Goal: Task Accomplishment & Management: Complete application form

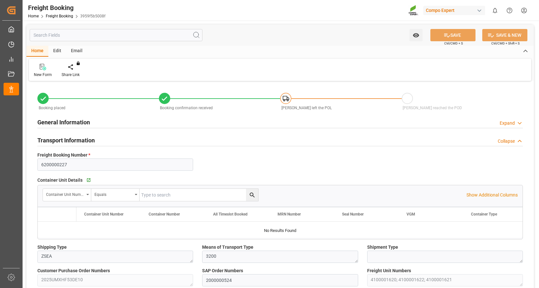
type input "NLRTM"
type input "HKHKG"
type input "0"
type input "124758.9"
type input "[DATE] 01:00"
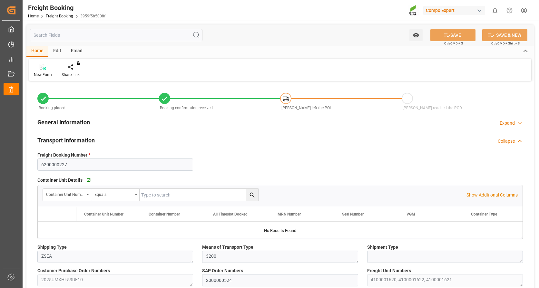
type input "[DATE] 01:00"
type input "[DATE] 14:29"
type input "[DATE] 14:31"
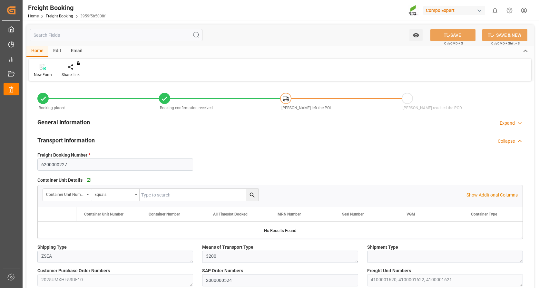
type input "[DATE] 16:11"
type input "[DATE] 09:49"
type input "NLRTM"
type input "HKHKG"
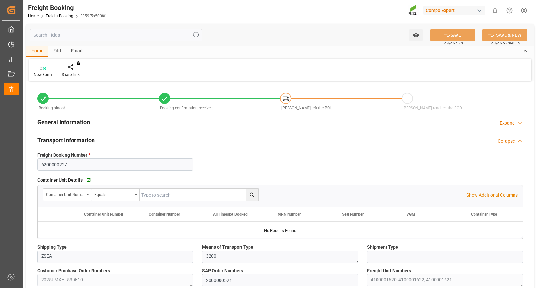
type input "0"
type input "124758.9"
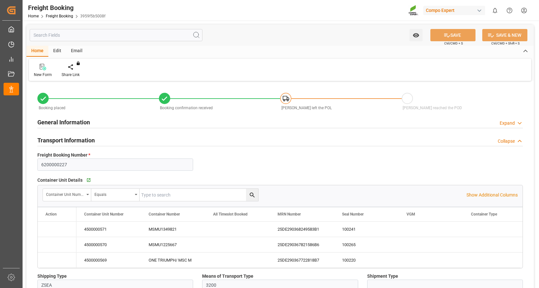
type input "[DATE] 01:00"
type input "[DATE] 14:29"
type input "[DATE] 14:31"
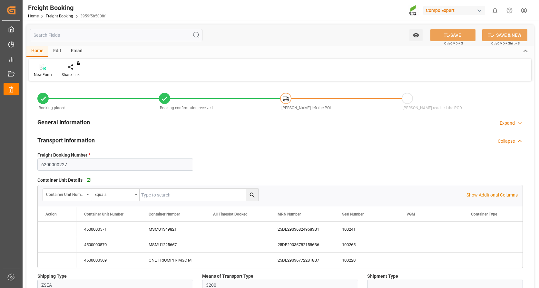
type input "[DATE] 14:31"
type input "[DATE] 16:11"
type input "[DATE] 09:49"
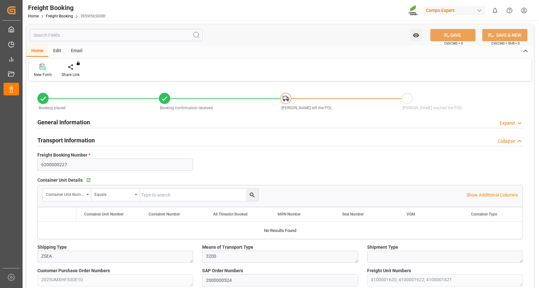
type input "NLRTM"
type input "HKHKG"
type input "0"
type input "124758.9"
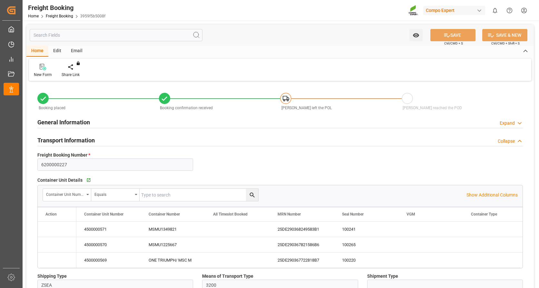
type input "[DATE] 01:00"
type input "[DATE] 14:29"
type input "[DATE] 14:31"
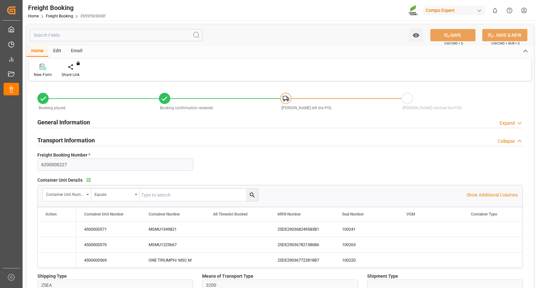
type input "[DATE] 14:31"
type input "[DATE] 16:11"
type input "[DATE] 09:49"
type input "NLRTM"
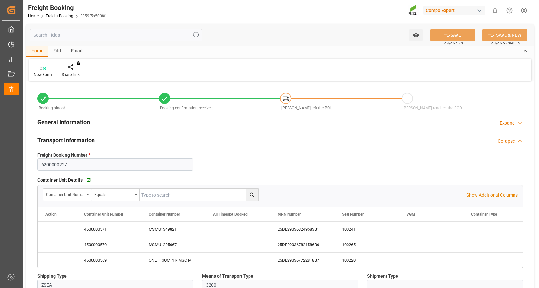
type input "HKHKG"
type input "0"
type input "124758.9"
type input "[DATE] 01:00"
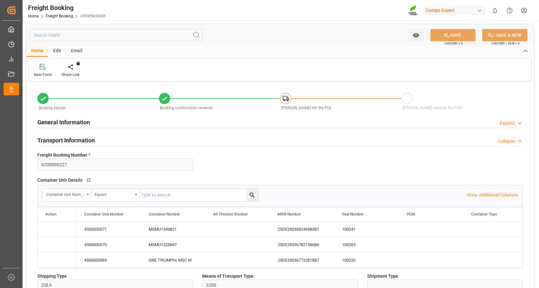
type input "[DATE] 01:00"
type input "[DATE] 14:29"
type input "[DATE] 14:31"
type input "[DATE] 16:11"
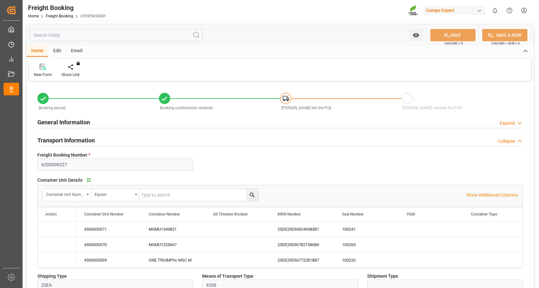
type input "[DATE] 16:11"
type input "[DATE] 09:49"
type input "NLRTM"
type input "HKHKG"
type input "0"
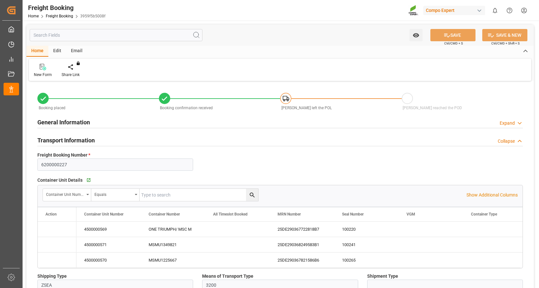
type input "110655.72"
type input "[DATE] 01:00"
type input "[DATE] 14:29"
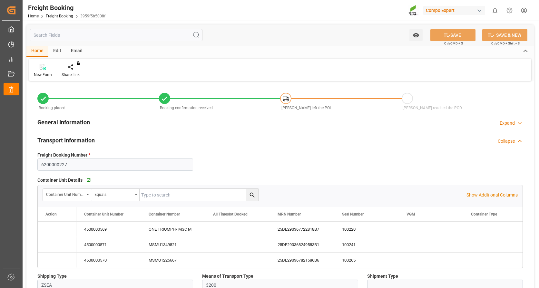
type input "[DATE] 14:31"
type input "[DATE] 16:11"
type input "[DATE] 09:49"
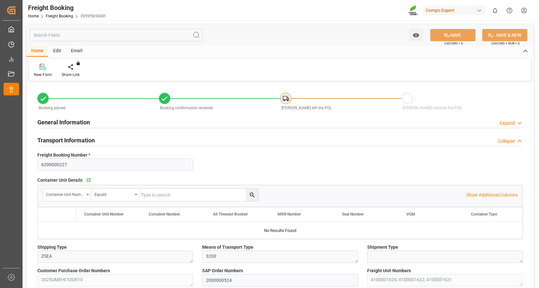
type input "NLRTM"
type input "HKHKG"
type input "0"
type input "109570.86"
type input "[DATE] 01:00"
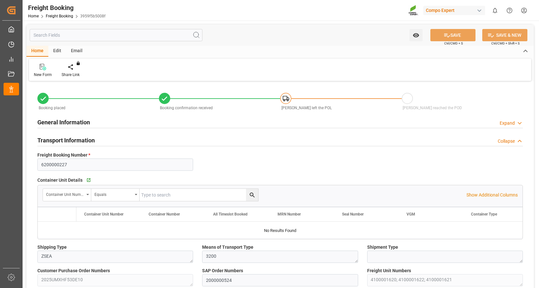
type input "[DATE] 01:00"
type input "[DATE] 14:29"
type input "[DATE] 14:31"
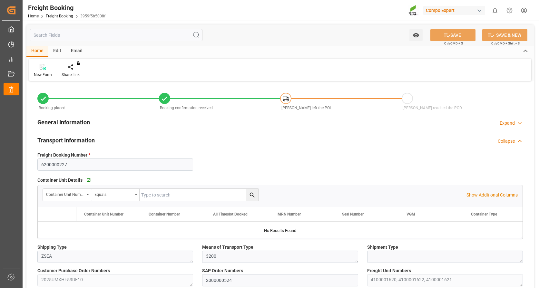
type input "[DATE] 16:11"
type input "[DATE] 09:49"
type input "NLRTM"
type input "HKHKG"
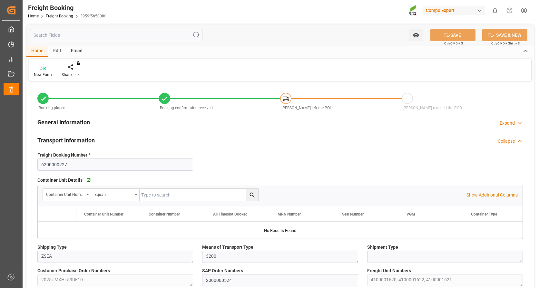
type input "0"
type input "108486"
type input "[DATE] 01:00"
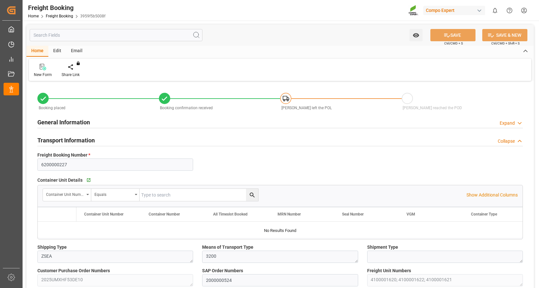
type input "[DATE] 14:29"
type input "[DATE] 14:31"
type input "[DATE] 16:11"
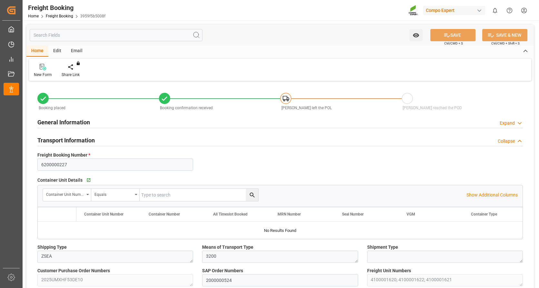
type input "[DATE] 09:49"
type input "NLRTM"
type input "HKHKG"
type input "0"
type input "108486"
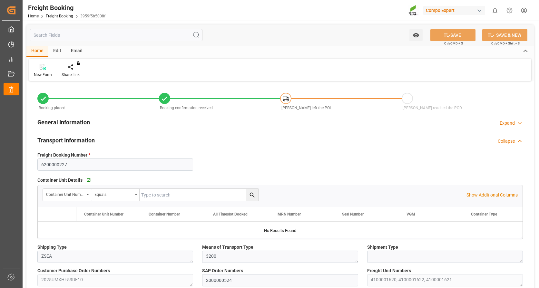
type input "[DATE] 01:00"
type input "[DATE] 14:29"
type input "[DATE] 14:31"
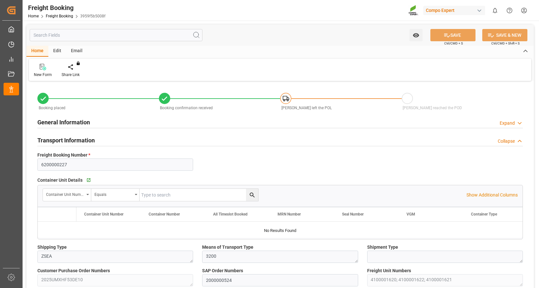
type input "[DATE] 14:31"
type input "[DATE] 16:11"
type input "[DATE] 09:49"
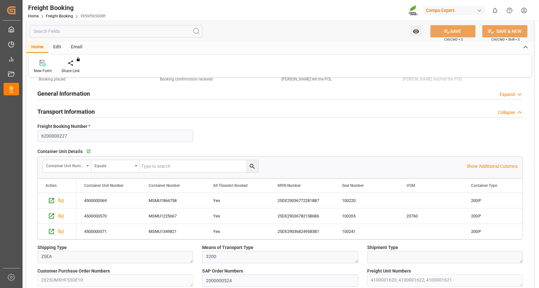
scroll to position [129, 0]
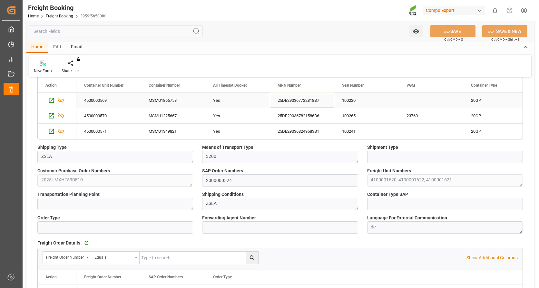
drag, startPoint x: 276, startPoint y: 101, endPoint x: 292, endPoint y: 101, distance: 15.2
click at [292, 101] on div "25DE290367722818B7" at bounding box center [302, 100] width 64 height 15
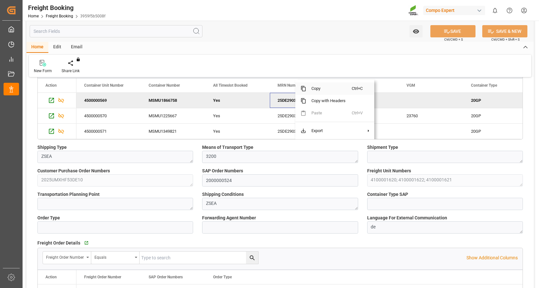
click at [318, 90] on span "Copy" at bounding box center [328, 88] width 45 height 12
drag, startPoint x: 179, startPoint y: 101, endPoint x: 157, endPoint y: 98, distance: 21.4
click at [157, 98] on div "MSMU1866758" at bounding box center [173, 100] width 64 height 15
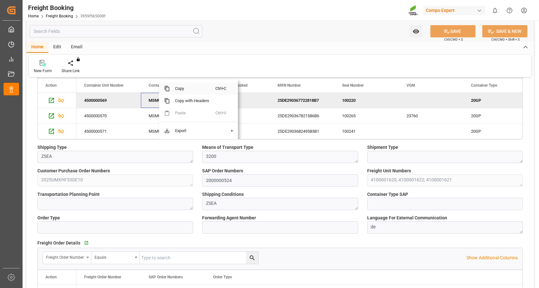
click at [186, 86] on span "Copy" at bounding box center [192, 88] width 45 height 12
click at [302, 111] on div "25DE290367821586B6" at bounding box center [302, 115] width 64 height 15
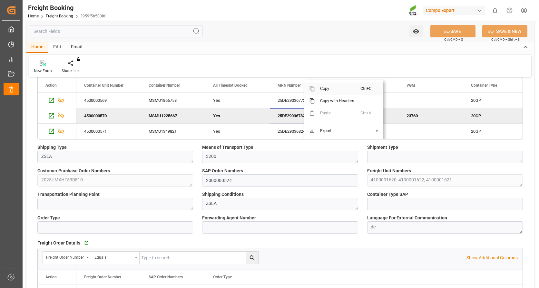
click at [324, 90] on span "Copy" at bounding box center [337, 88] width 45 height 12
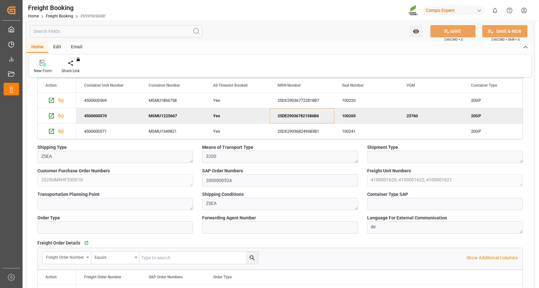
click at [159, 114] on div "MSMU1225667" at bounding box center [173, 115] width 64 height 15
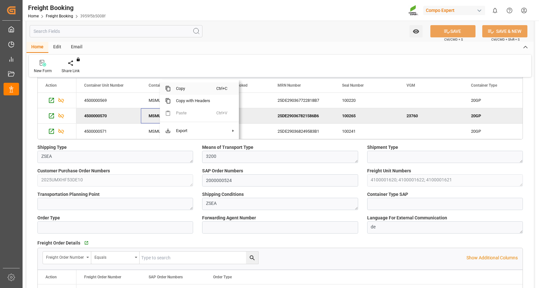
click at [190, 87] on span "Copy" at bounding box center [193, 88] width 45 height 12
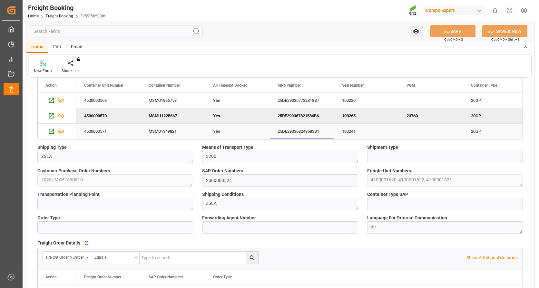
click at [299, 130] on div "25DE290368249583B1" at bounding box center [302, 131] width 64 height 15
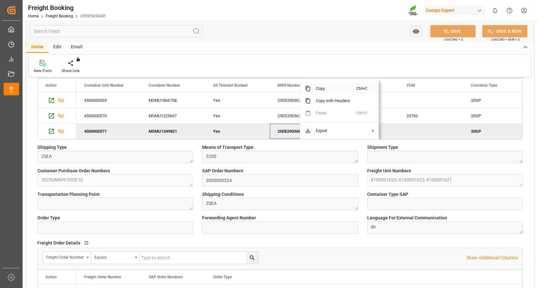
click at [331, 87] on span "Copy" at bounding box center [333, 88] width 45 height 12
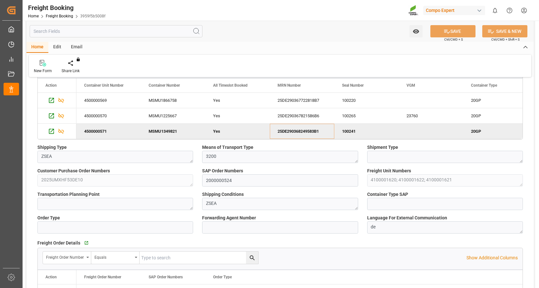
click at [155, 130] on div "MSMU1349821" at bounding box center [173, 131] width 64 height 15
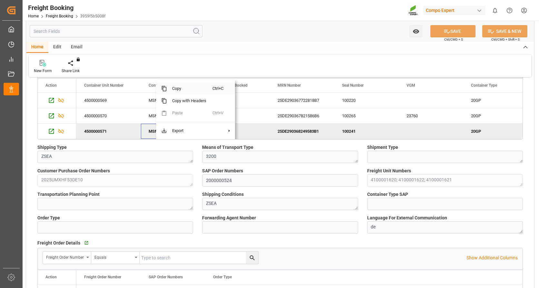
click at [180, 88] on span "Copy" at bounding box center [189, 88] width 45 height 12
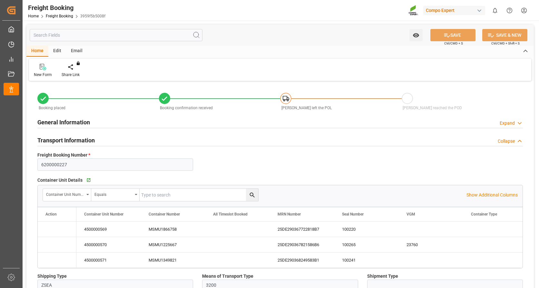
type input "NLRTM"
type input "HKHKG"
type input "0"
type input "108486"
type input "[DATE] 01:00"
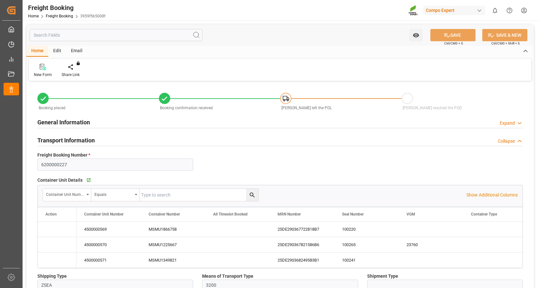
type input "[DATE] 01:00"
type input "[DATE] 14:29"
type input "[DATE] 14:31"
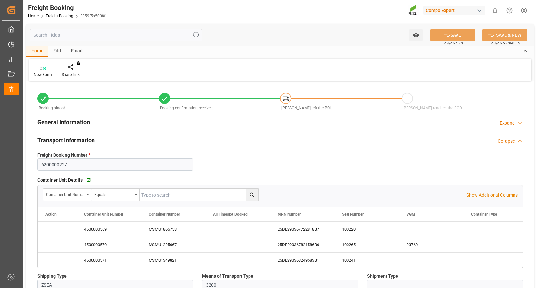
type input "[DATE] 16:11"
type input "[DATE] 09:49"
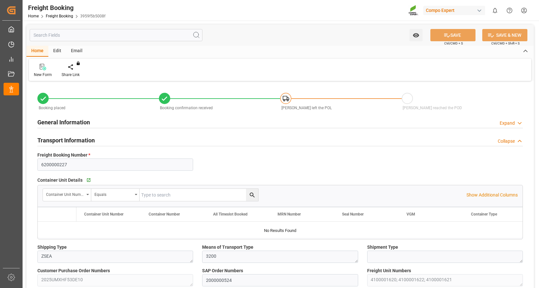
type input "NLRTM"
type input "HKHKG"
type input "0"
type input "108486"
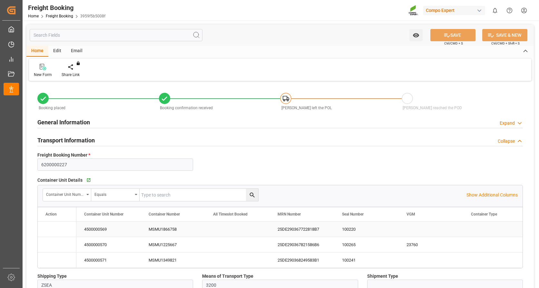
type input "[DATE] 01:00"
type input "[DATE] 14:29"
type input "[DATE] 14:31"
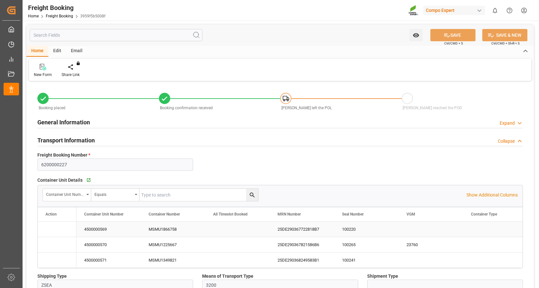
type input "[DATE] 14:31"
type input "[DATE] 16:11"
type input "[DATE] 09:49"
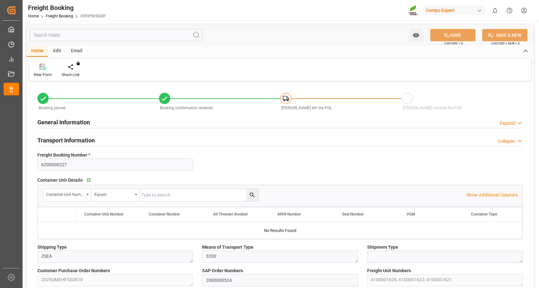
type input "NLRTM"
type input "HKHKG"
type input "0"
type input "108486"
type input "[DATE] 01:00"
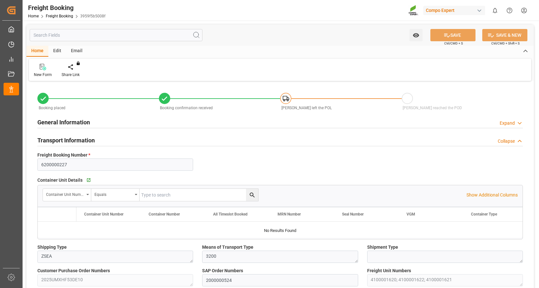
type input "[DATE] 01:00"
type input "[DATE] 14:29"
type input "[DATE] 14:31"
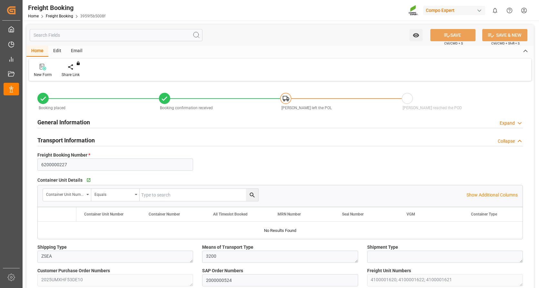
type input "[DATE] 16:11"
type input "[DATE] 09:49"
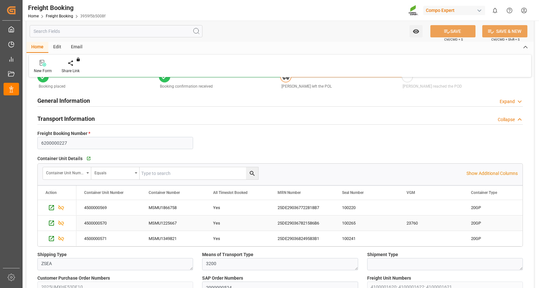
scroll to position [64, 0]
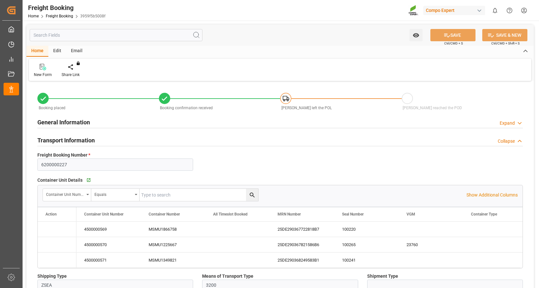
type input "NLRTM"
type input "HKHKG"
type input "0"
type input "108486"
type input "[DATE] 01:00"
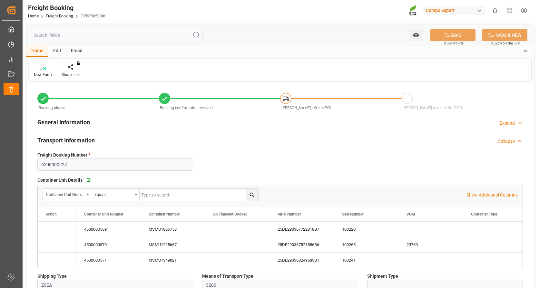
type input "[DATE] 01:00"
type input "[DATE] 14:29"
type input "[DATE] 14:31"
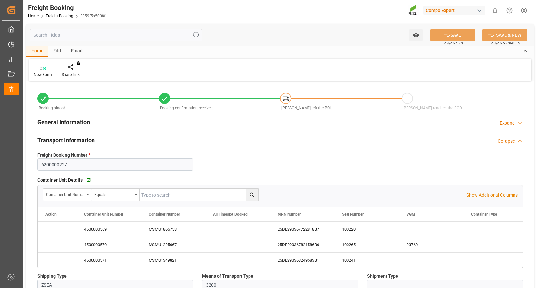
type input "[DATE] 16:11"
type input "[DATE] 09:49"
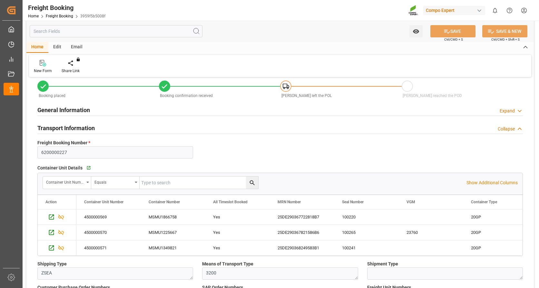
scroll to position [32, 0]
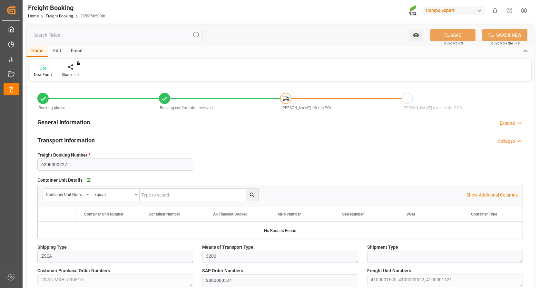
type input "NLRTM"
type input "HKHKG"
type input "0"
type input "108486"
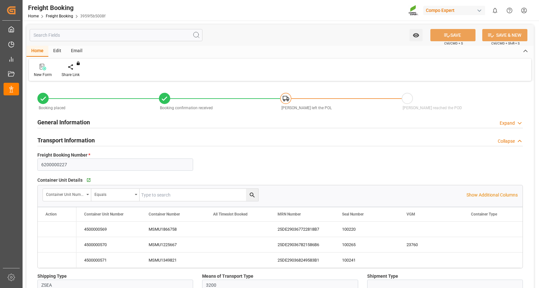
type input "[DATE] 01:00"
type input "[DATE] 14:29"
type input "[DATE] 14:31"
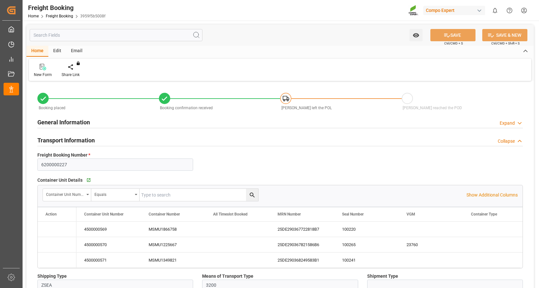
type input "[DATE] 14:31"
type input "[DATE] 16:11"
type input "[DATE] 09:49"
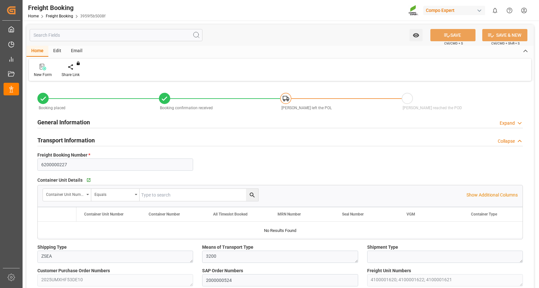
type input "NLRTM"
type input "HKHKG"
type input "0"
type input "108486"
type input "[DATE] 01:00"
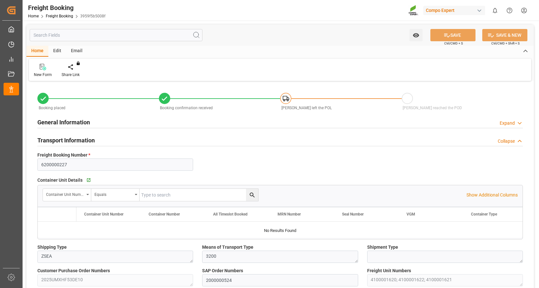
type input "[DATE] 01:00"
type input "[DATE] 14:29"
type input "[DATE] 14:31"
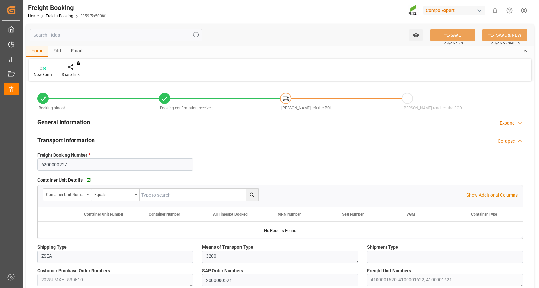
type input "[DATE] 16:11"
type input "[DATE] 09:49"
type input "NLRTM"
type input "HKHKG"
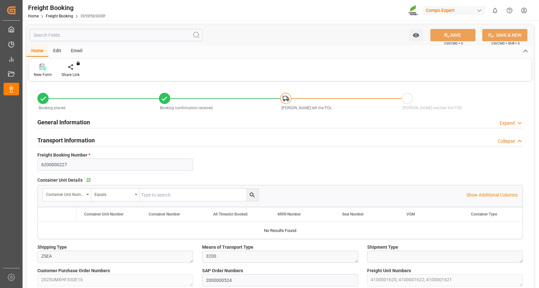
type input "0"
type input "108486"
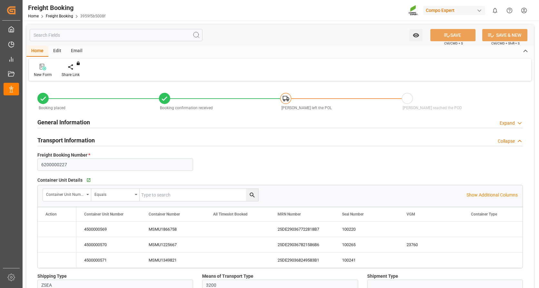
type input "[DATE] 01:00"
type input "[DATE] 14:29"
type input "[DATE] 14:31"
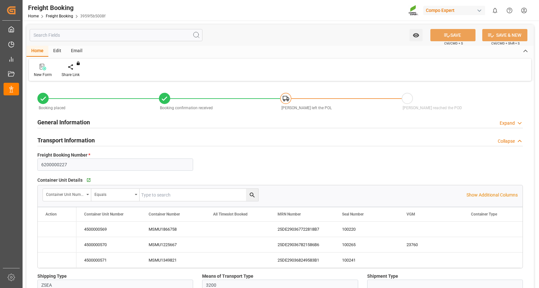
type input "[DATE] 14:31"
type input "[DATE] 16:11"
type input "[DATE] 09:49"
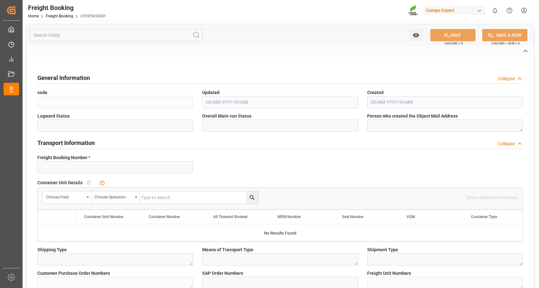
type input "6200000227"
type textarea "ZSEA"
type textarea "3200"
type textarea "2025UMXHF53DE10"
type input "2000000524"
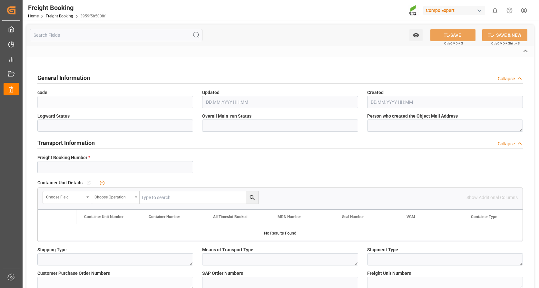
type textarea "4100001620; 4100001622; 4100001621"
type textarea "ZSEA"
type textarea "de"
type input "MEDU"
type input "459IHA1421711"
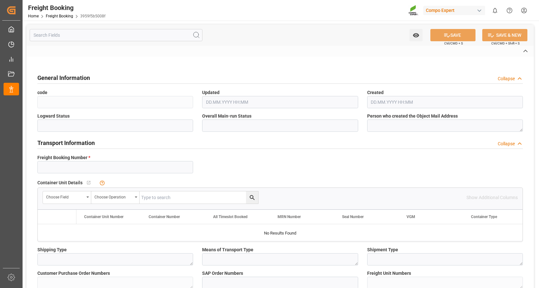
type input "MSC ADYA/ MSC MAKALU III"
type input "[GEOGRAPHIC_DATA]"
type textarea "CIF"
type textarea "SP_EWM"
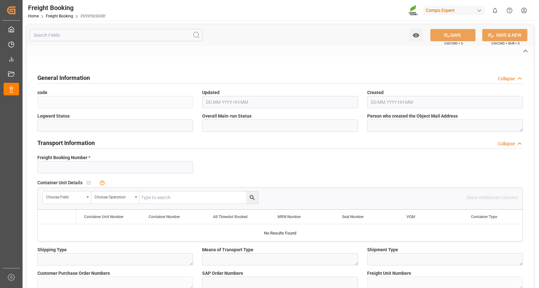
type textarea "BC PLUS [DATE] 6M 25kg (x42) WW"
type textarea "1568102899"
type input "SP_EWM"
type input "Logistics Service Provider"
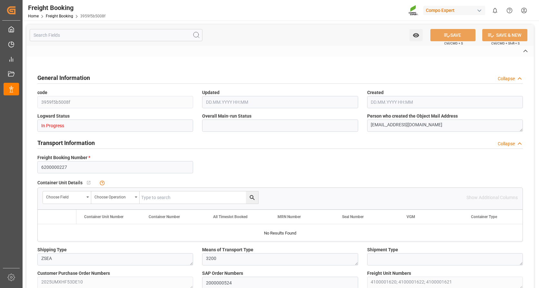
type input "NLRTM"
type input "HKHKG"
type input "0"
type input "108486"
type input "[DATE] 01:00"
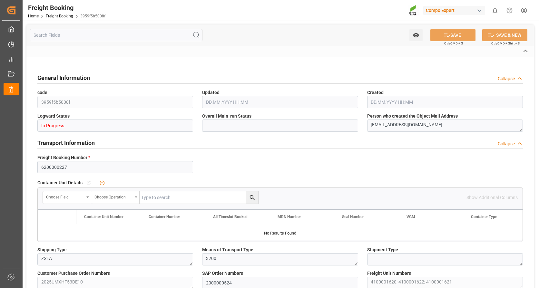
type input "[DATE] 01:00"
type input "[DATE] 14:29"
type input "[DATE] 14:31"
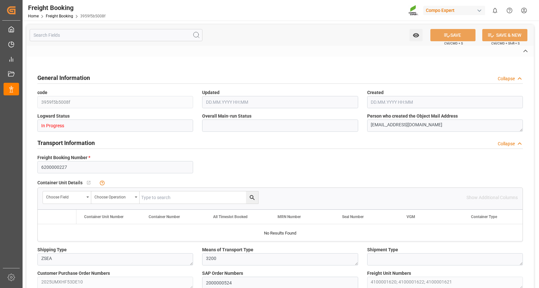
type input "[DATE] 16:11"
type input "[DATE] 09:49"
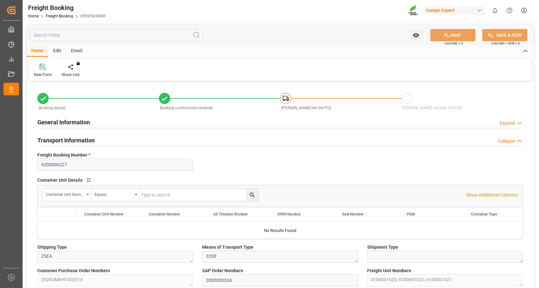
type input "NLRTM"
type input "HKHKG"
type input "0"
type input "108486"
type input "[DATE] 01:00"
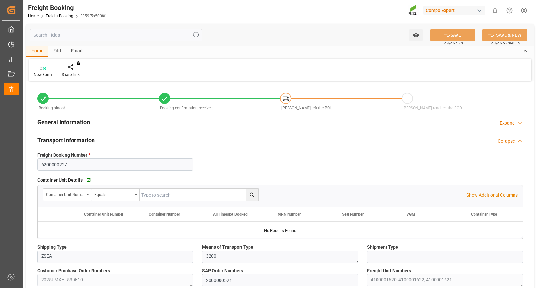
type input "[DATE] 01:00"
type input "[DATE] 14:29"
type input "[DATE] 14:31"
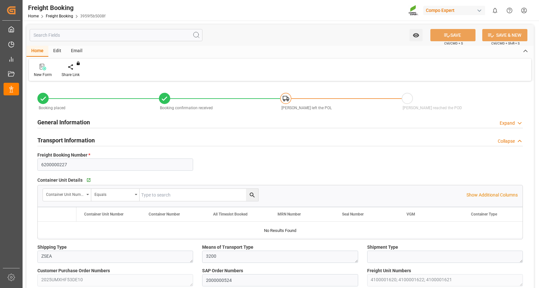
type input "[DATE] 16:11"
type input "[DATE] 09:49"
type input "NLRTM"
type input "HKHKG"
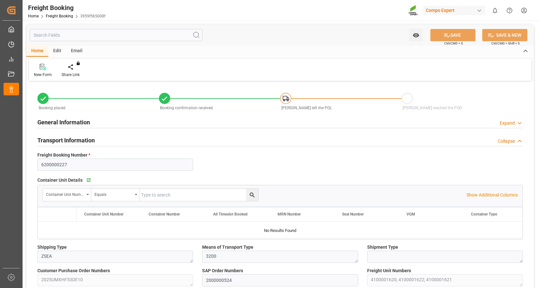
type input "0"
type input "108486"
type input "[DATE] 01:00"
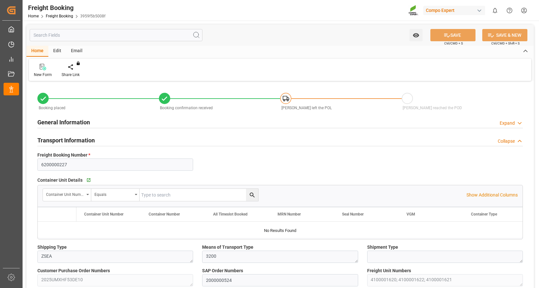
type input "[DATE] 14:29"
type input "[DATE] 14:31"
type input "[DATE] 16:11"
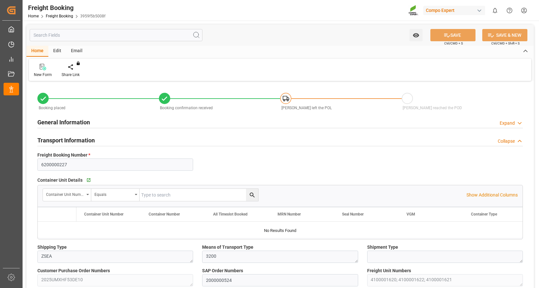
type input "[DATE] 09:49"
type input "NLRTM"
type input "HKHKG"
type input "0"
type input "108486"
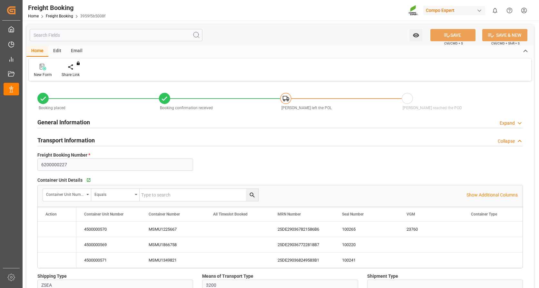
type input "[DATE] 01:00"
type input "[DATE] 14:29"
type input "[DATE] 14:31"
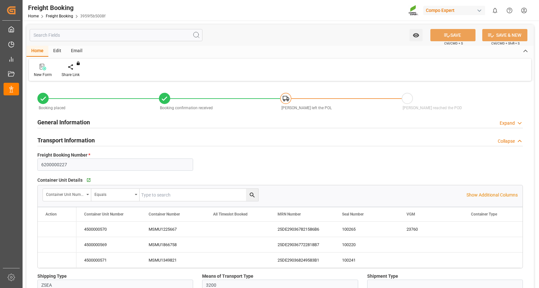
type input "[DATE] 14:31"
type input "[DATE] 16:11"
type input "[DATE] 09:49"
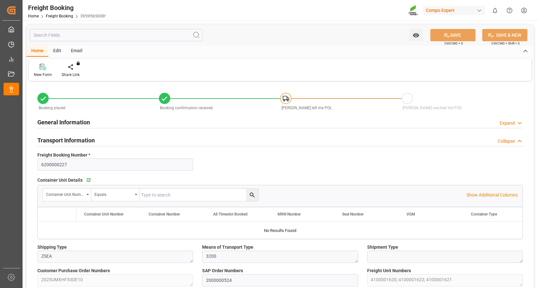
type input "NLRTM"
type input "HKHKG"
type input "0"
type input "108486"
type input "[DATE] 01:00"
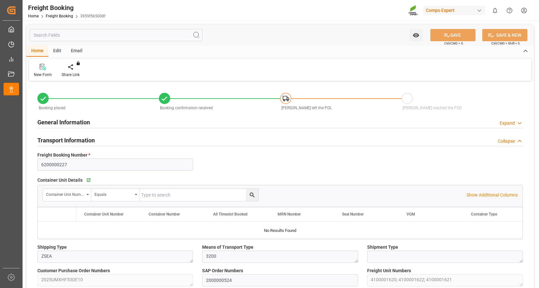
type input "[DATE] 01:00"
type input "[DATE] 14:29"
type input "[DATE] 14:31"
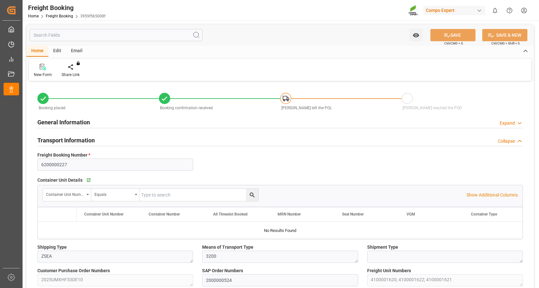
type input "[DATE] 16:11"
type input "[DATE] 09:49"
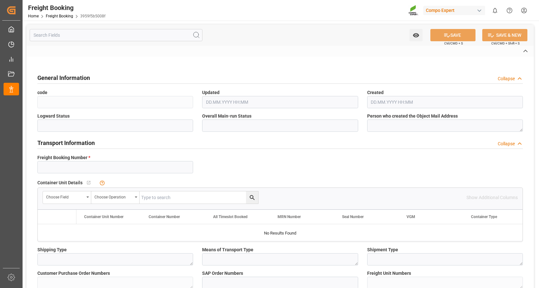
type input "6200000227"
type textarea "ZSEA"
type textarea "3200"
type textarea "2025UMXHF53DE10"
type input "2000000524"
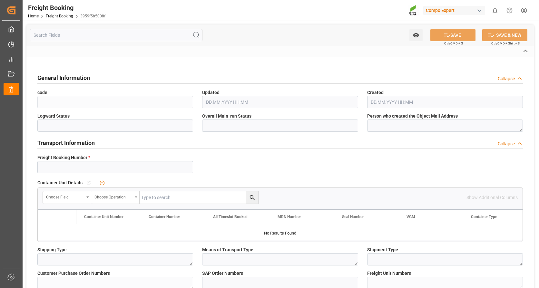
type textarea "4100001620; 4100001622; 4100001621"
type textarea "ZSEA"
type textarea "de"
type input "MEDU"
type input "459IHA1421711"
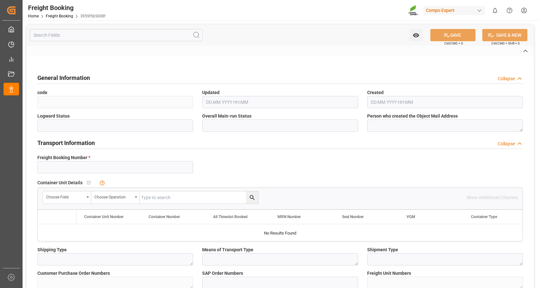
type input "MSC ADYA/ MSC MAKALU III"
type input "[GEOGRAPHIC_DATA]"
type textarea "CIF"
type textarea "SP_EWM"
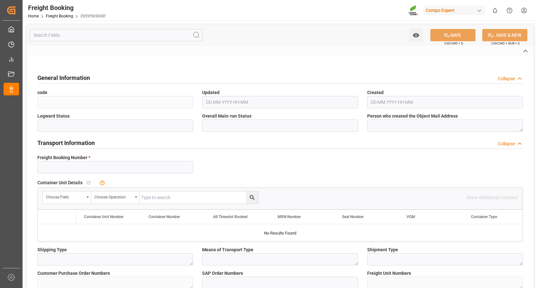
type textarea "BC PLUS [DATE] 6M 25kg (x42) WW"
type textarea "1568102899"
type input "SP_EWM"
type input "Logistics Service Provider"
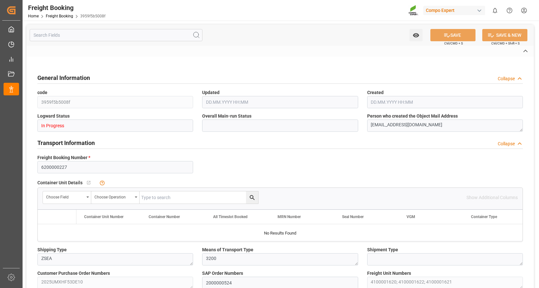
type input "NLRTM"
type input "HKHKG"
type input "0"
type input "108486"
type input "[DATE] 01:00"
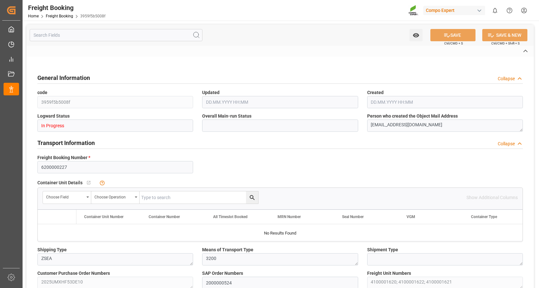
type input "[DATE] 01:00"
type input "[DATE] 14:29"
type input "[DATE] 14:31"
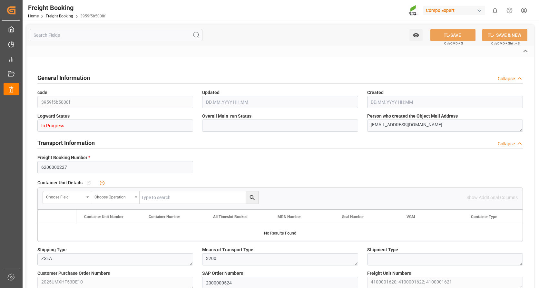
type input "[DATE] 16:11"
type input "[DATE] 09:49"
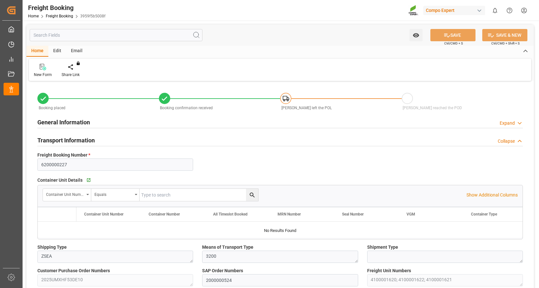
type input "NLRTM"
type input "HKHKG"
type input "0"
type input "108486"
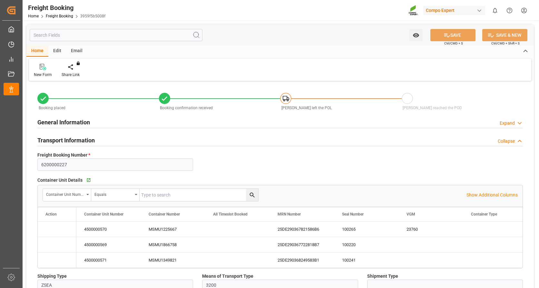
type input "[DATE] 01:00"
type input "[DATE] 14:29"
type input "[DATE] 14:31"
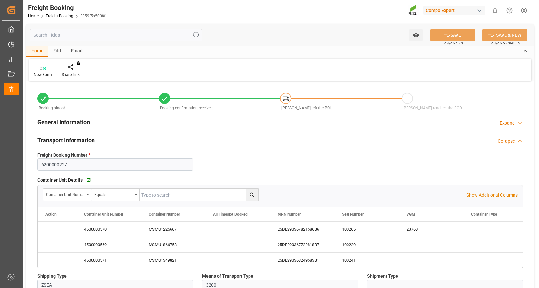
type input "[DATE] 14:31"
type input "[DATE] 16:11"
type input "[DATE] 09:49"
click at [487, 130] on div "General Information Expand" at bounding box center [280, 122] width 494 height 18
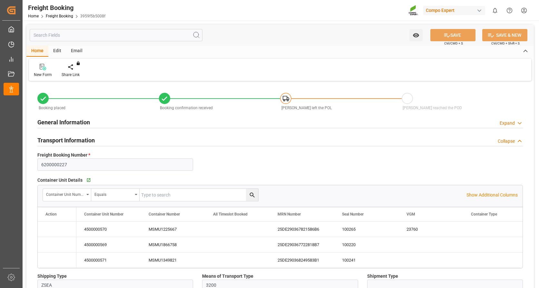
type input "NLRTM"
type input "HKHKG"
type input "0"
type input "108486"
type input "[DATE] 01:00"
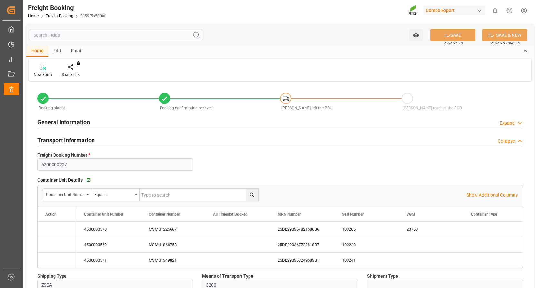
type input "[DATE] 01:00"
type input "[DATE] 14:29"
type input "[DATE] 14:31"
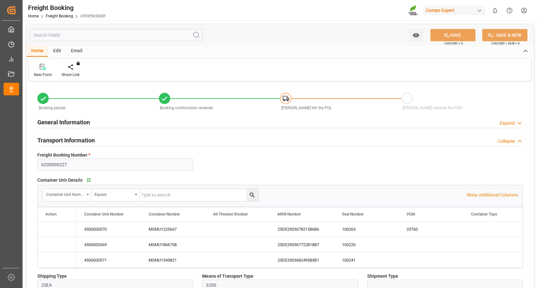
type input "[DATE] 16:11"
type input "[DATE] 09:49"
type input "NLRTM"
type input "HKHKG"
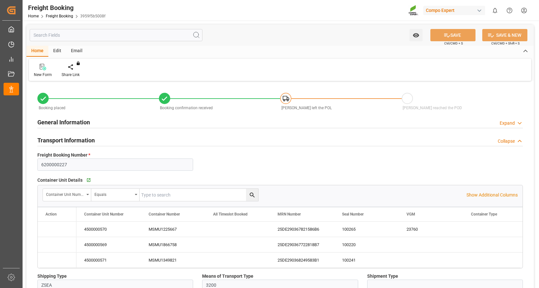
type input "0"
type input "108486"
type input "[DATE] 01:00"
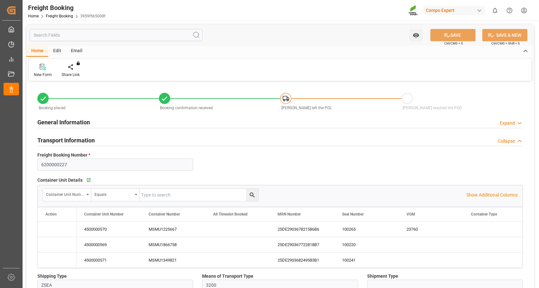
type input "[DATE] 14:29"
type input "[DATE] 14:31"
type input "[DATE] 16:11"
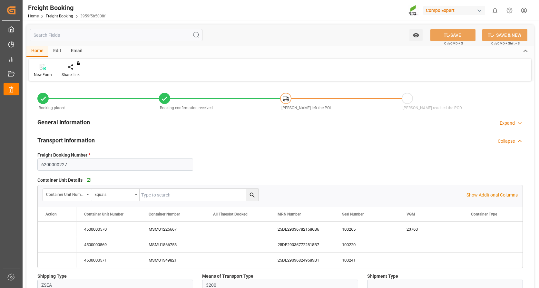
type input "[DATE] 09:49"
type input "NLRTM"
type input "HKHKG"
type input "0"
type input "108486"
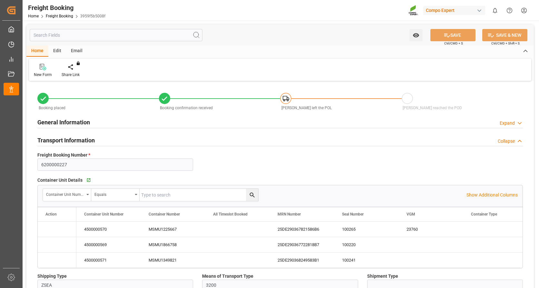
type input "[DATE] 01:00"
type input "[DATE] 14:29"
type input "[DATE] 14:31"
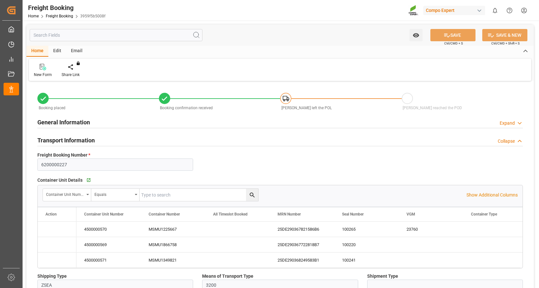
type input "[DATE] 14:31"
type input "[DATE] 16:11"
type input "[DATE] 09:49"
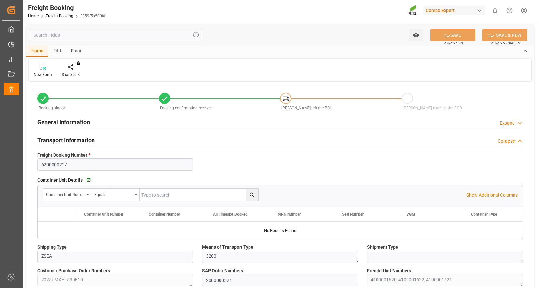
type input "NLRTM"
type input "HKHKG"
type input "0"
type input "108486"
type input "[DATE] 01:00"
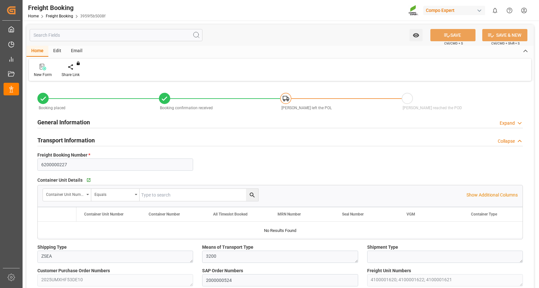
type input "[DATE] 01:00"
type input "[DATE] 14:29"
type input "[DATE] 14:31"
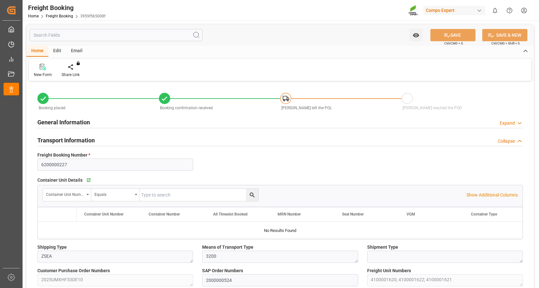
type input "[DATE] 16:11"
type input "[DATE] 09:49"
type input "NLRTM"
type input "HKHKG"
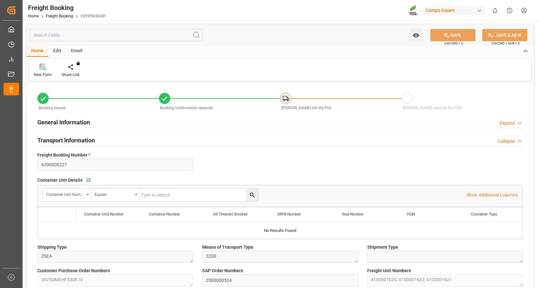
type input "0"
type input "108486"
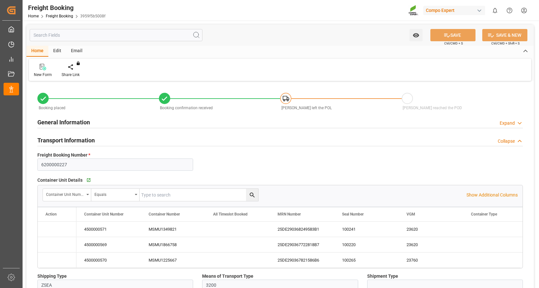
type input "[DATE] 01:00"
type input "[DATE] 14:29"
type input "[DATE] 14:31"
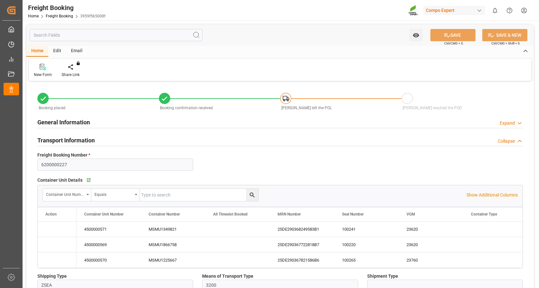
type input "[DATE] 14:31"
type input "[DATE] 16:11"
type input "[DATE] 09:49"
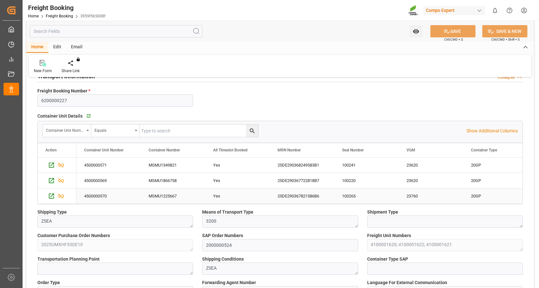
scroll to position [64, 0]
drag, startPoint x: 149, startPoint y: 165, endPoint x: 177, endPoint y: 169, distance: 28.7
click at [173, 169] on div "MSMU1349821" at bounding box center [173, 164] width 64 height 15
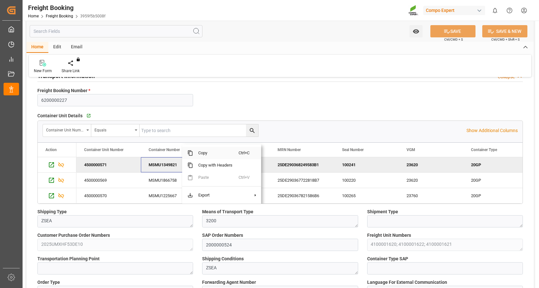
click at [209, 153] on span "Copy" at bounding box center [215, 153] width 45 height 12
click at [148, 179] on div "MSMU1866758" at bounding box center [173, 180] width 64 height 15
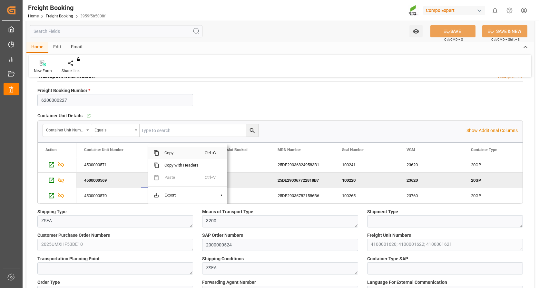
click at [174, 153] on span "Copy" at bounding box center [181, 153] width 45 height 12
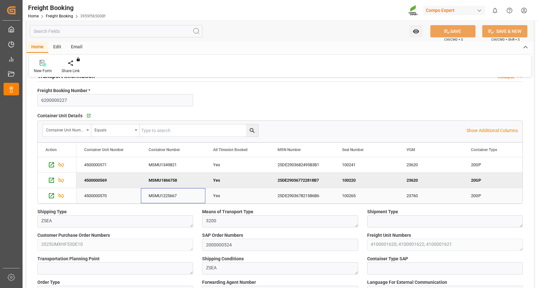
click at [171, 191] on div "MSMU1225667" at bounding box center [173, 195] width 64 height 15
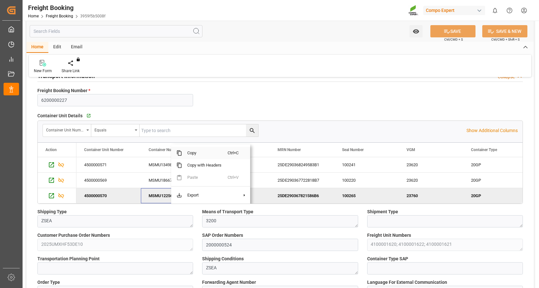
click at [188, 155] on span "Copy" at bounding box center [204, 153] width 45 height 12
